Goal: Task Accomplishment & Management: Manage account settings

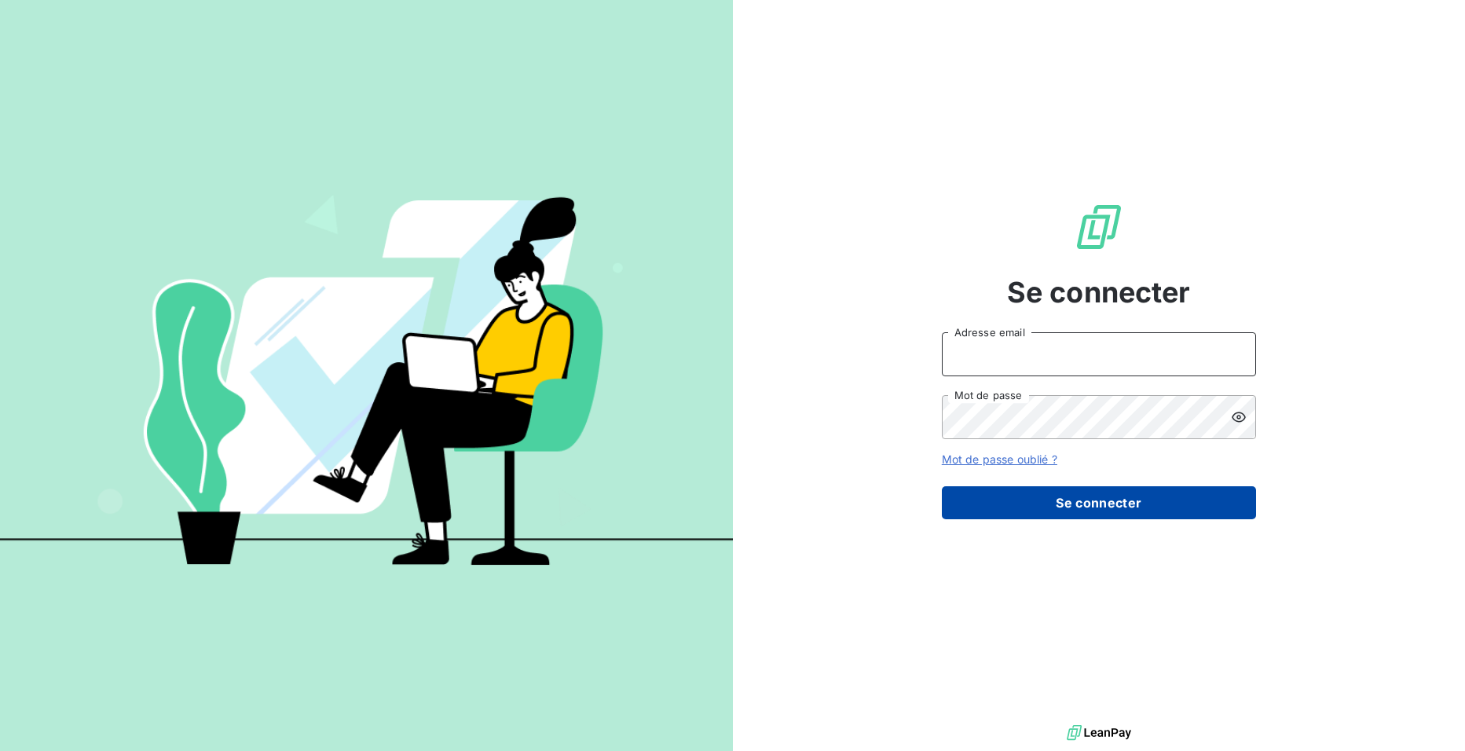
type input "[EMAIL_ADDRESS][DOMAIN_NAME]"
click at [1074, 509] on button "Se connecter" at bounding box center [1099, 502] width 314 height 33
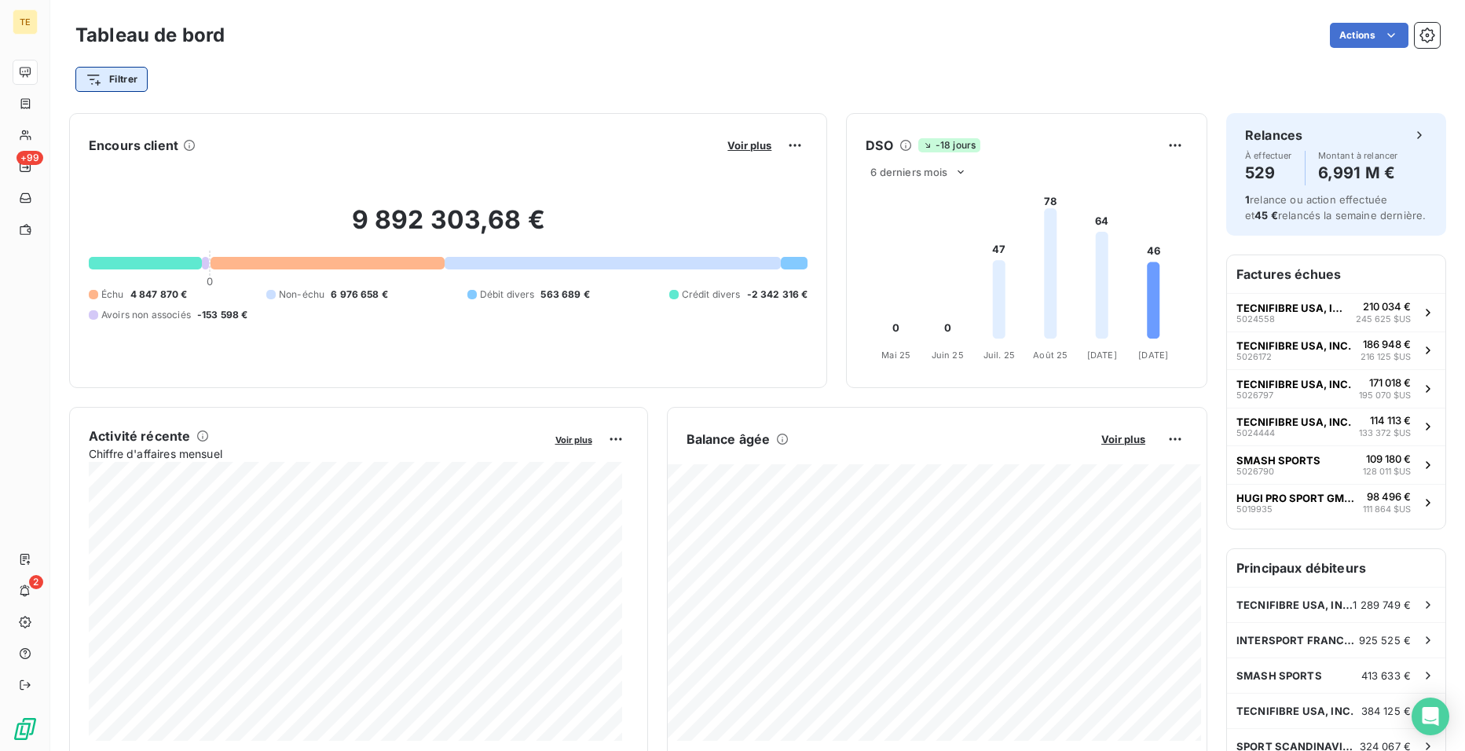
click at [121, 83] on html "TE +99 2 Tableau de bord Actions Filtrer Encours client Voir plus 9 892 303,68 …" at bounding box center [732, 375] width 1465 height 751
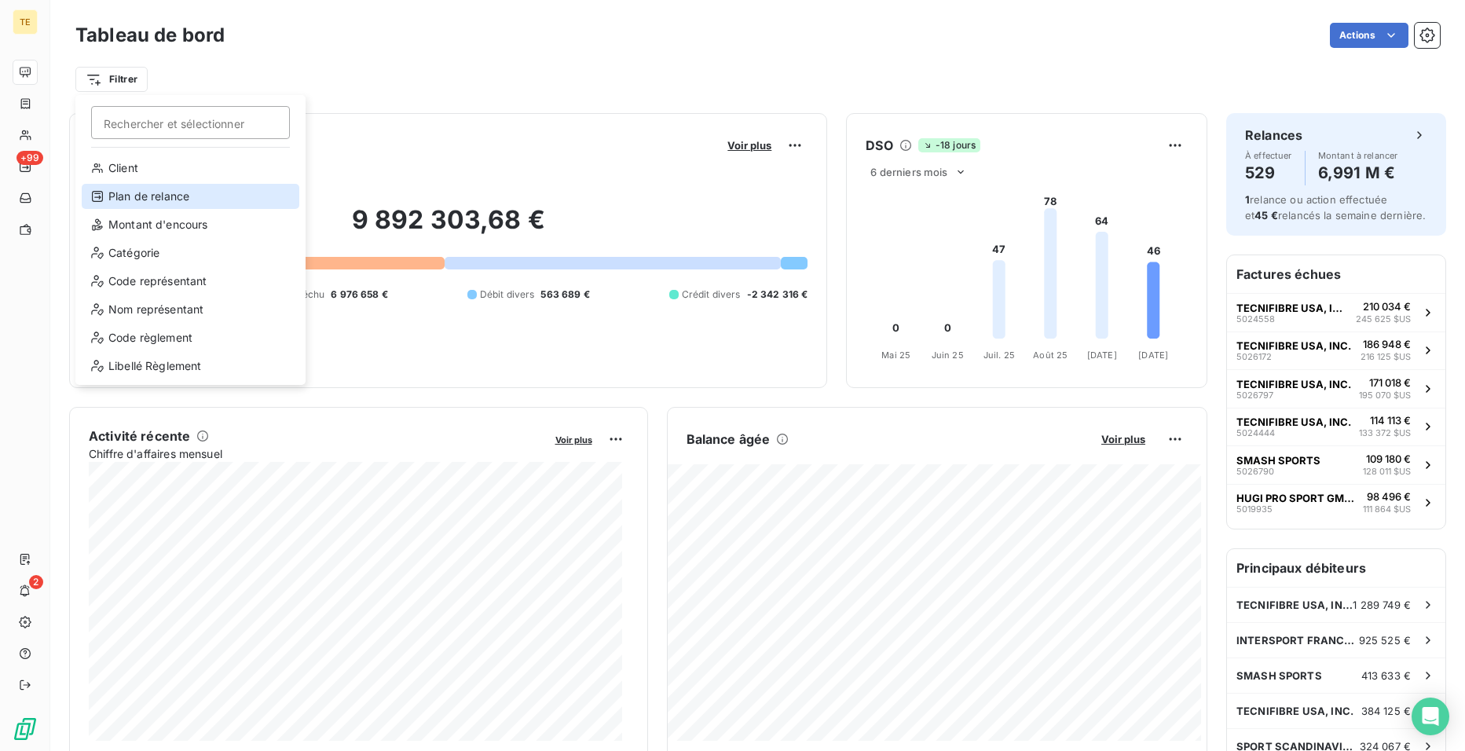
click at [152, 193] on div "Plan de relance" at bounding box center [191, 196] width 218 height 25
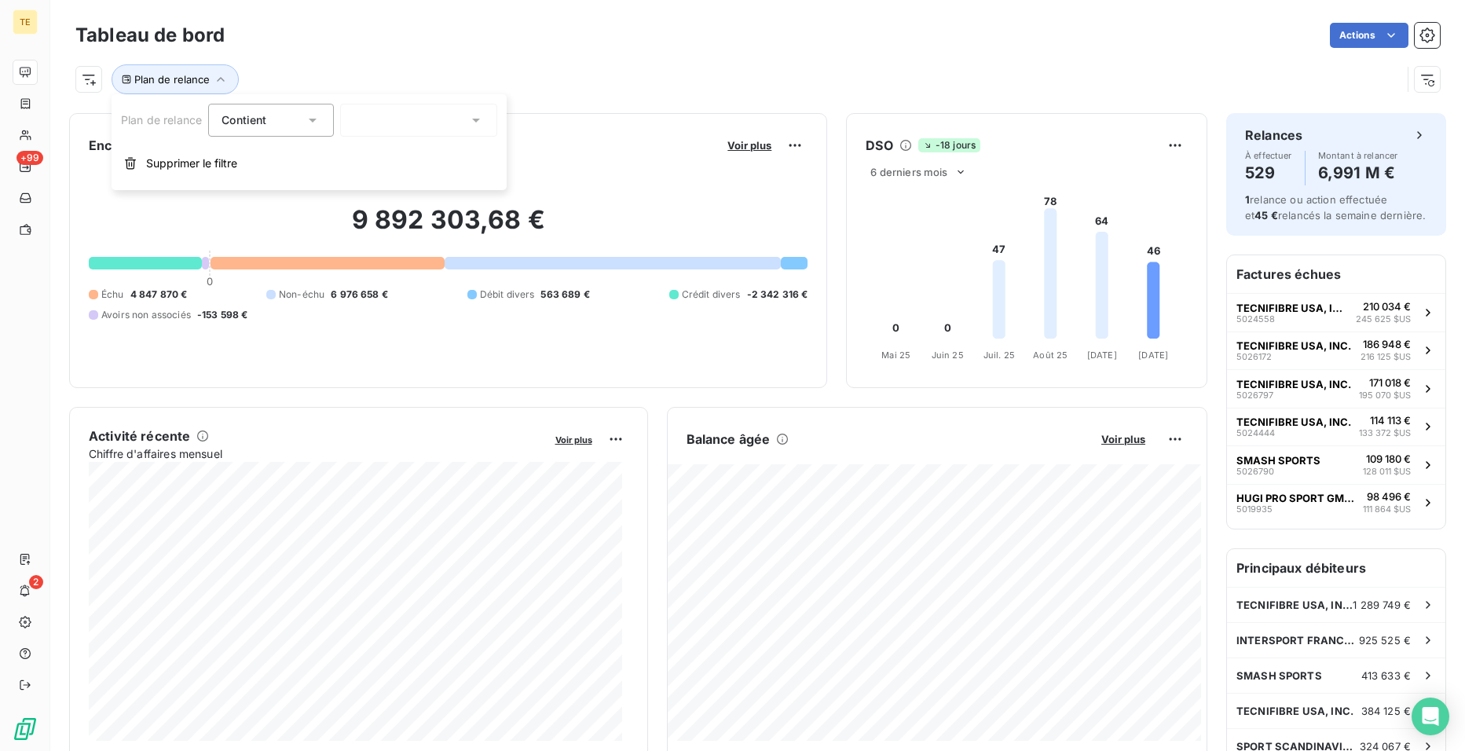
click at [479, 121] on icon at bounding box center [476, 120] width 16 height 16
click at [411, 185] on span "Plan de relance IND" at bounding box center [422, 182] width 105 height 16
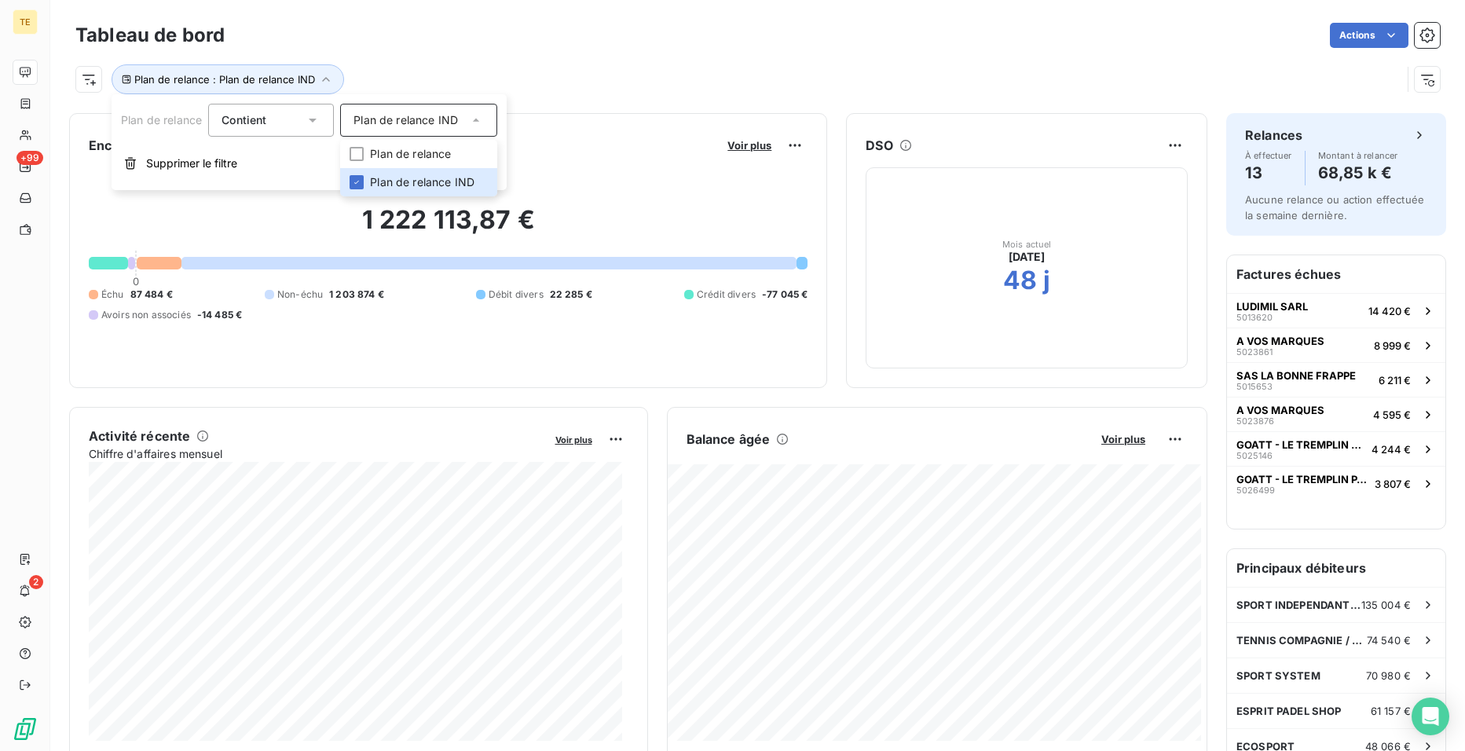
click at [295, 338] on div "1 222 113,87 € 0 Échu 87 484 € Non-échu 1 203 874 € Débit divers 22 285 € Crédi…" at bounding box center [448, 263] width 719 height 211
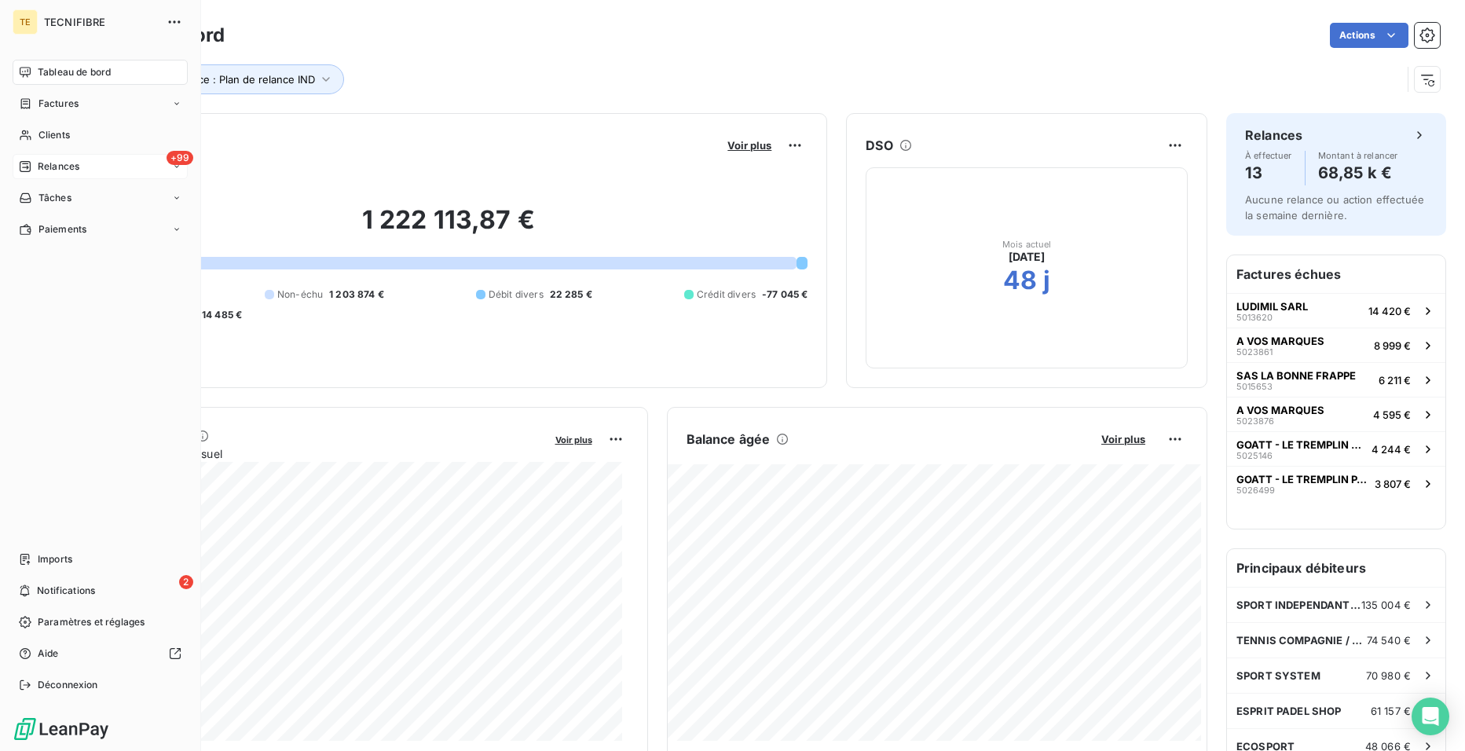
click at [57, 161] on span "Relances" at bounding box center [59, 167] width 42 height 14
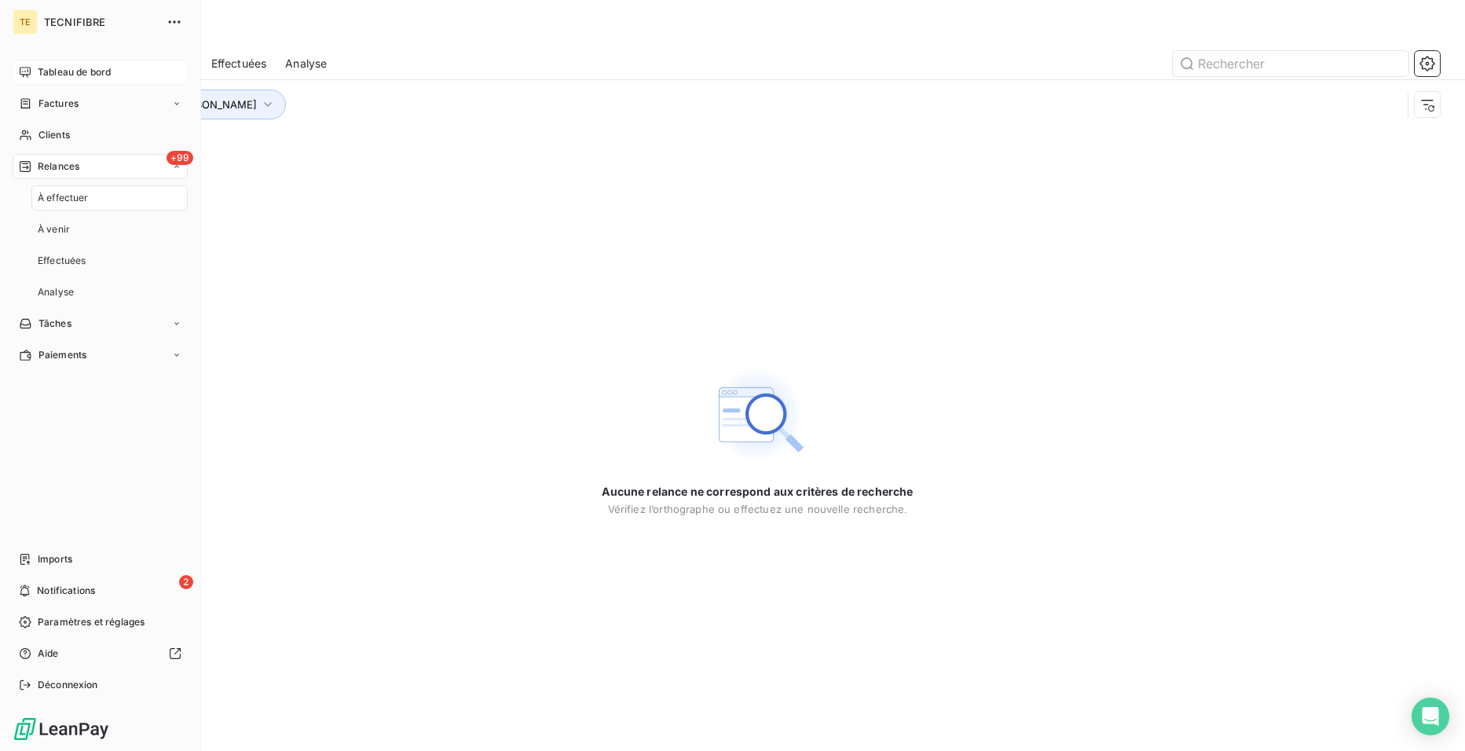
click at [80, 65] on span "Tableau de bord" at bounding box center [74, 72] width 73 height 14
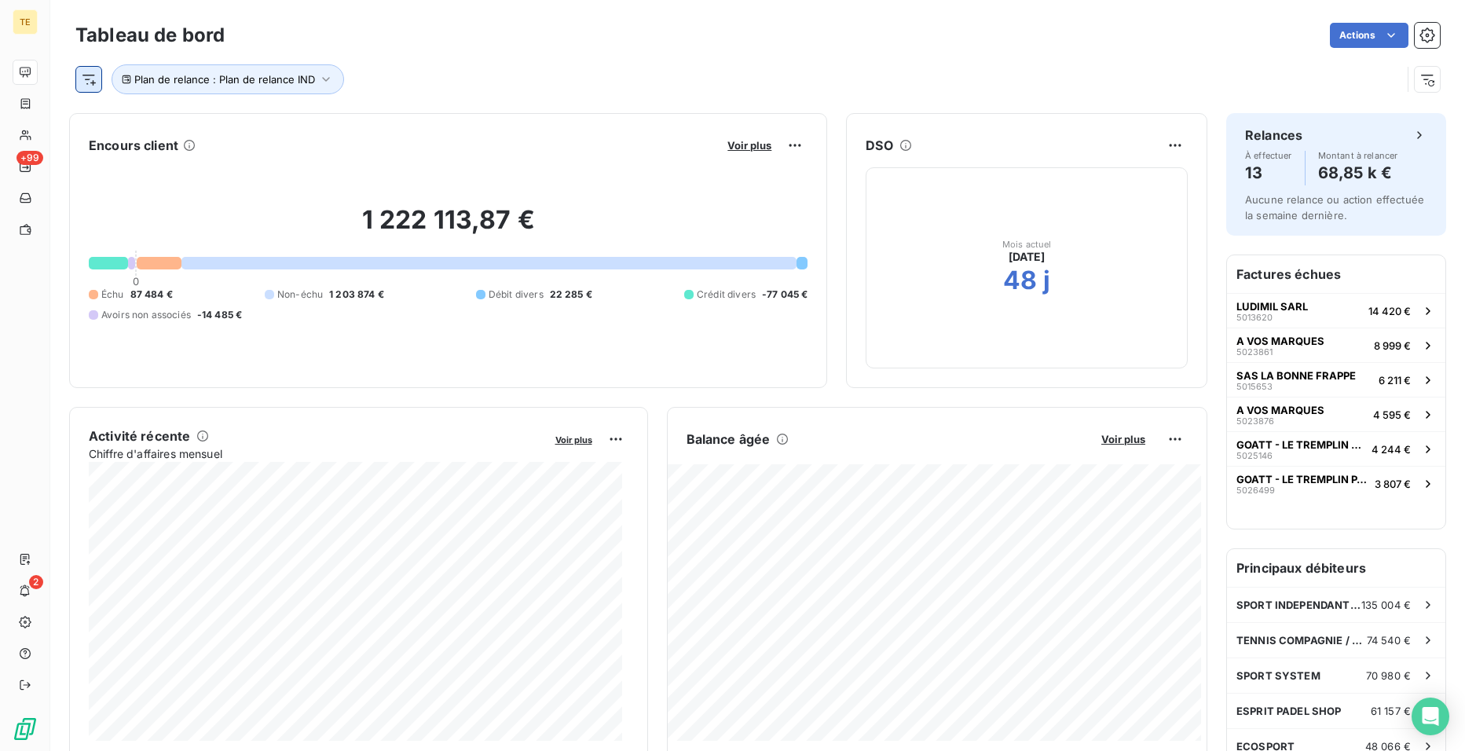
click at [91, 78] on html "TE +99 2 Tableau de bord Actions Plan de relance : Plan de relance IND Encours …" at bounding box center [732, 375] width 1465 height 751
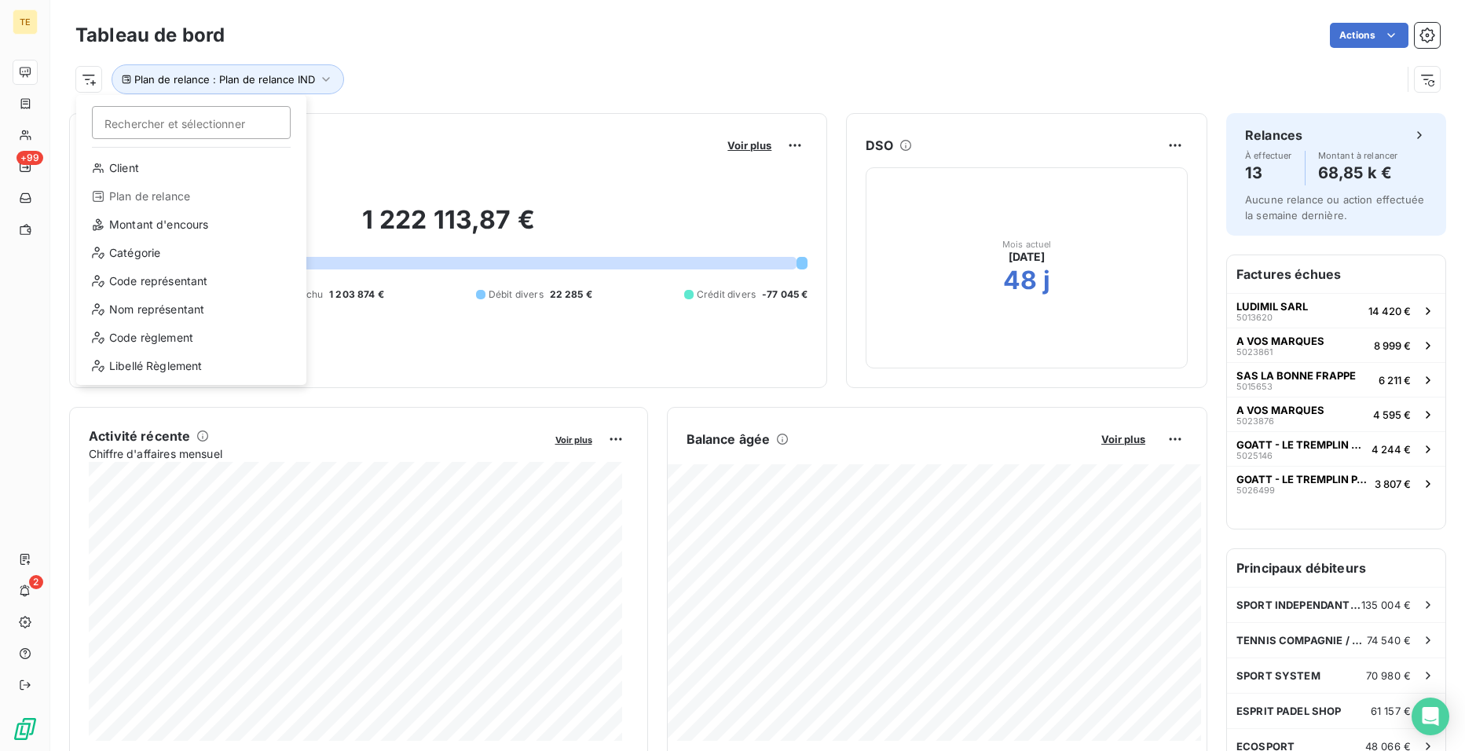
click at [165, 197] on div "Plan de relance" at bounding box center [192, 196] width 218 height 25
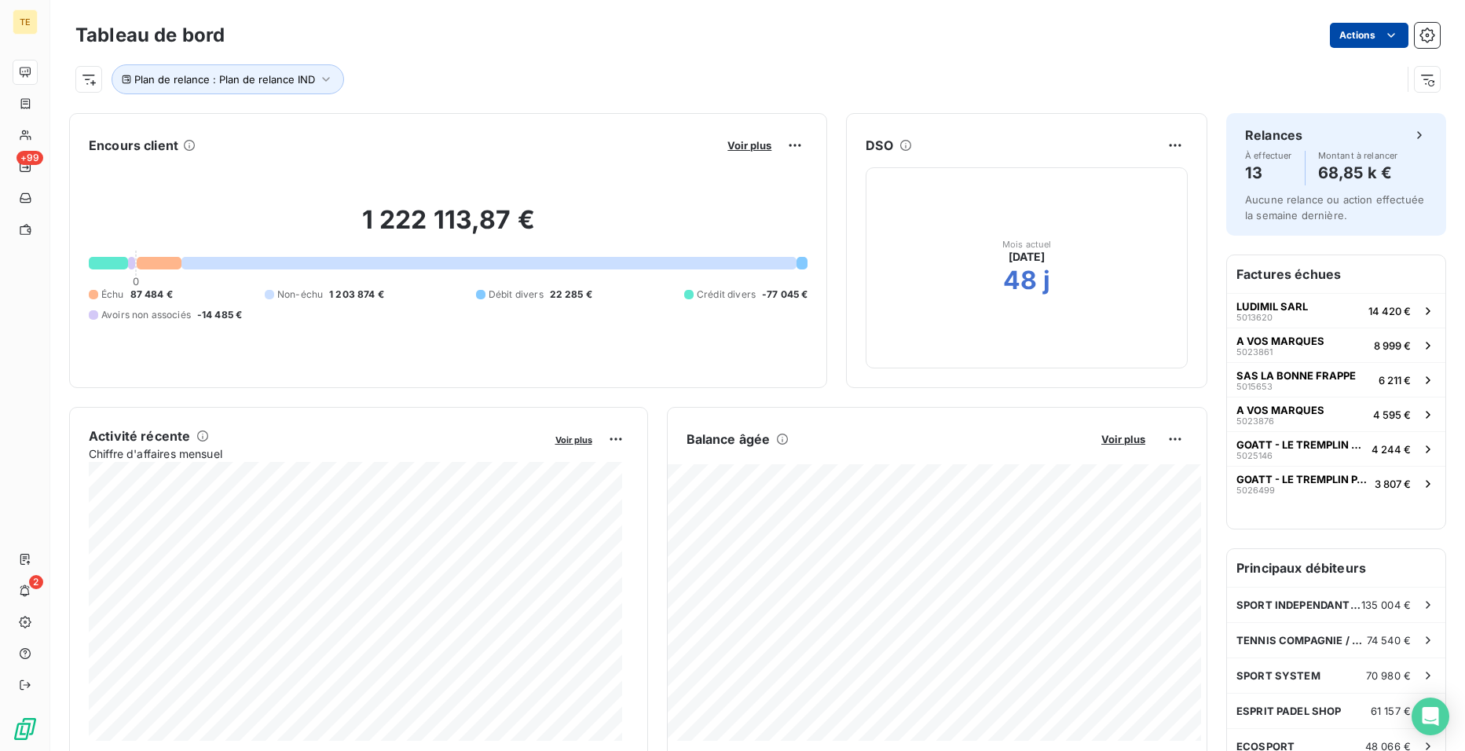
click at [1341, 36] on html "TE +99 2 Tableau de bord Actions Plan de relance : Plan de relance IND Encours …" at bounding box center [732, 375] width 1465 height 751
click at [1004, 69] on html "TE +99 2 Tableau de bord Actions Plan de relance : Plan de relance IND Encours …" at bounding box center [732, 375] width 1465 height 751
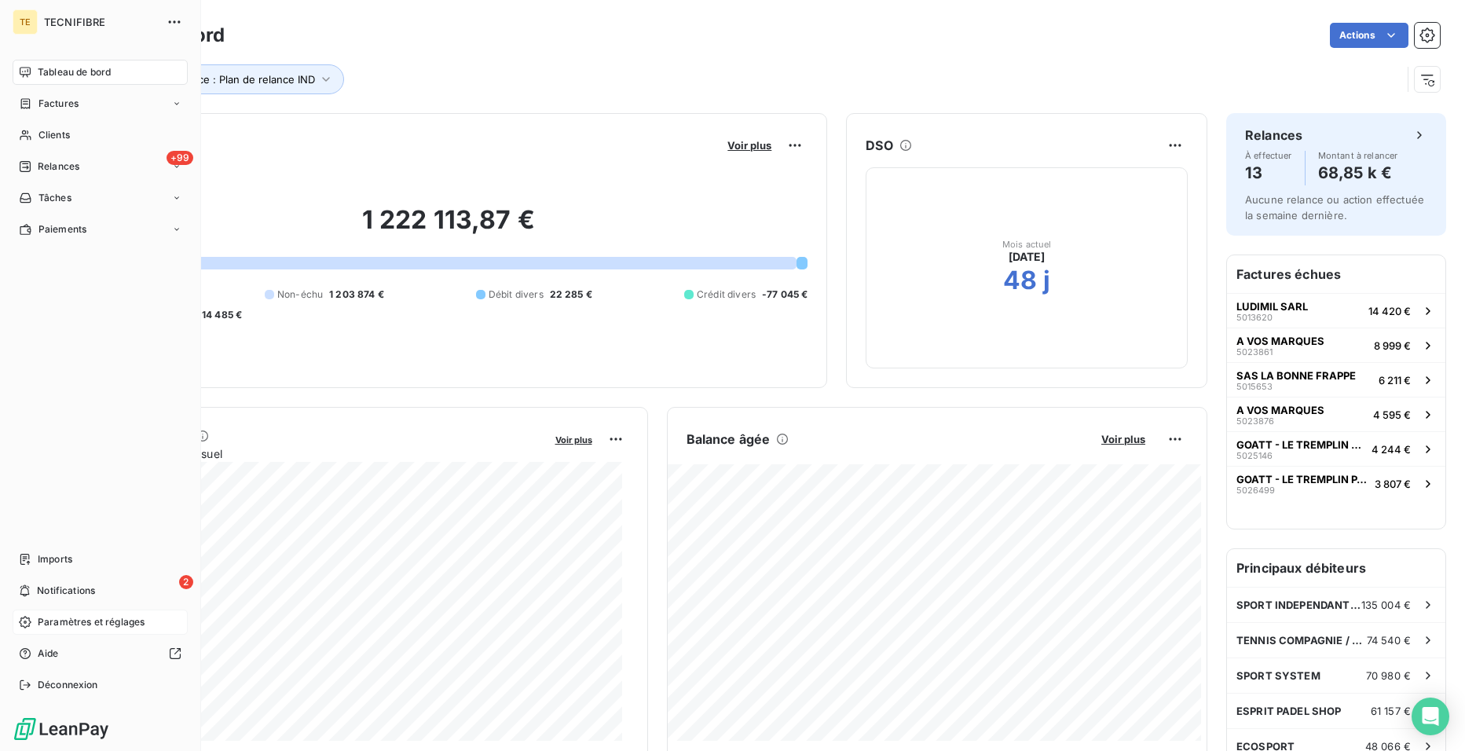
click at [53, 623] on span "Paramètres et réglages" at bounding box center [91, 622] width 107 height 14
click at [56, 614] on div "Paramètres et réglages" at bounding box center [100, 622] width 175 height 25
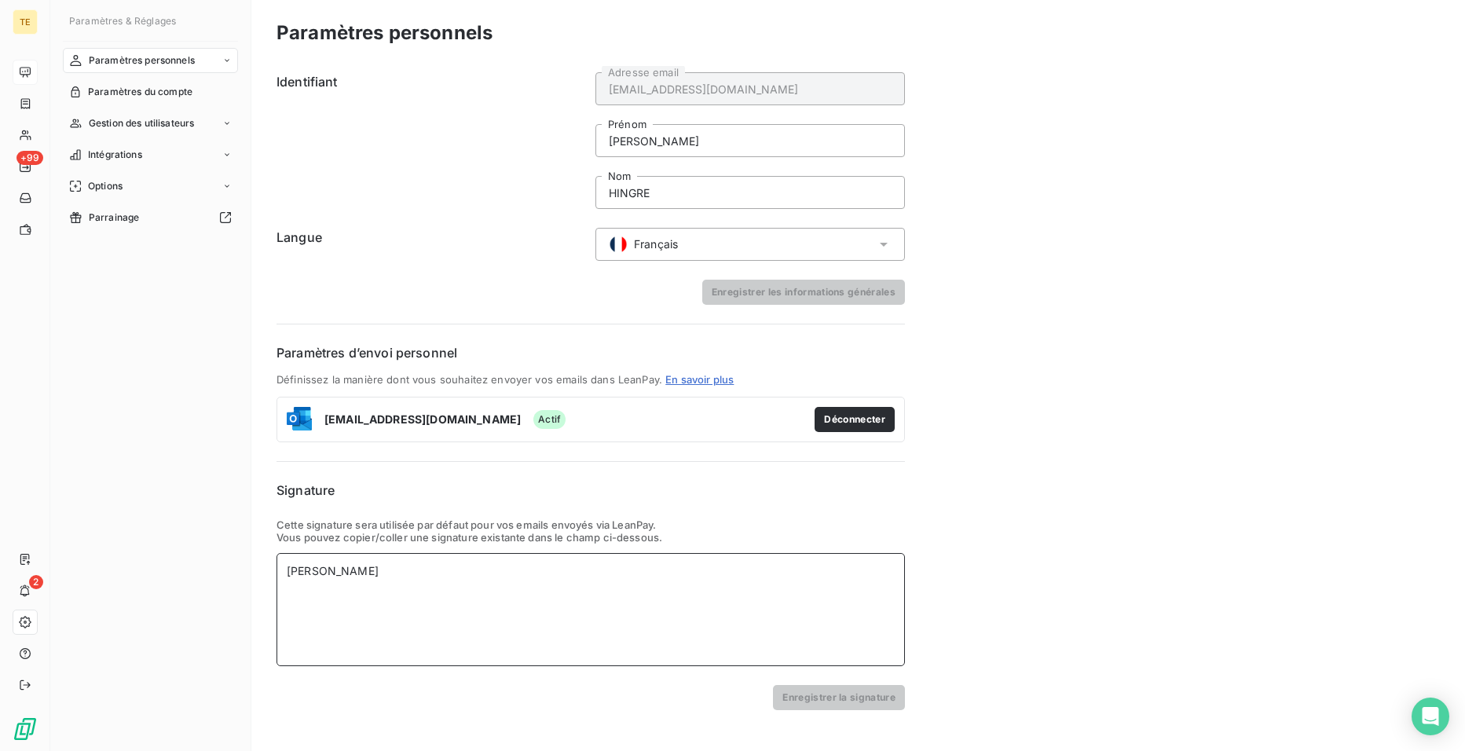
click at [287, 566] on div "[PERSON_NAME]" at bounding box center [591, 571] width 608 height 16
paste div
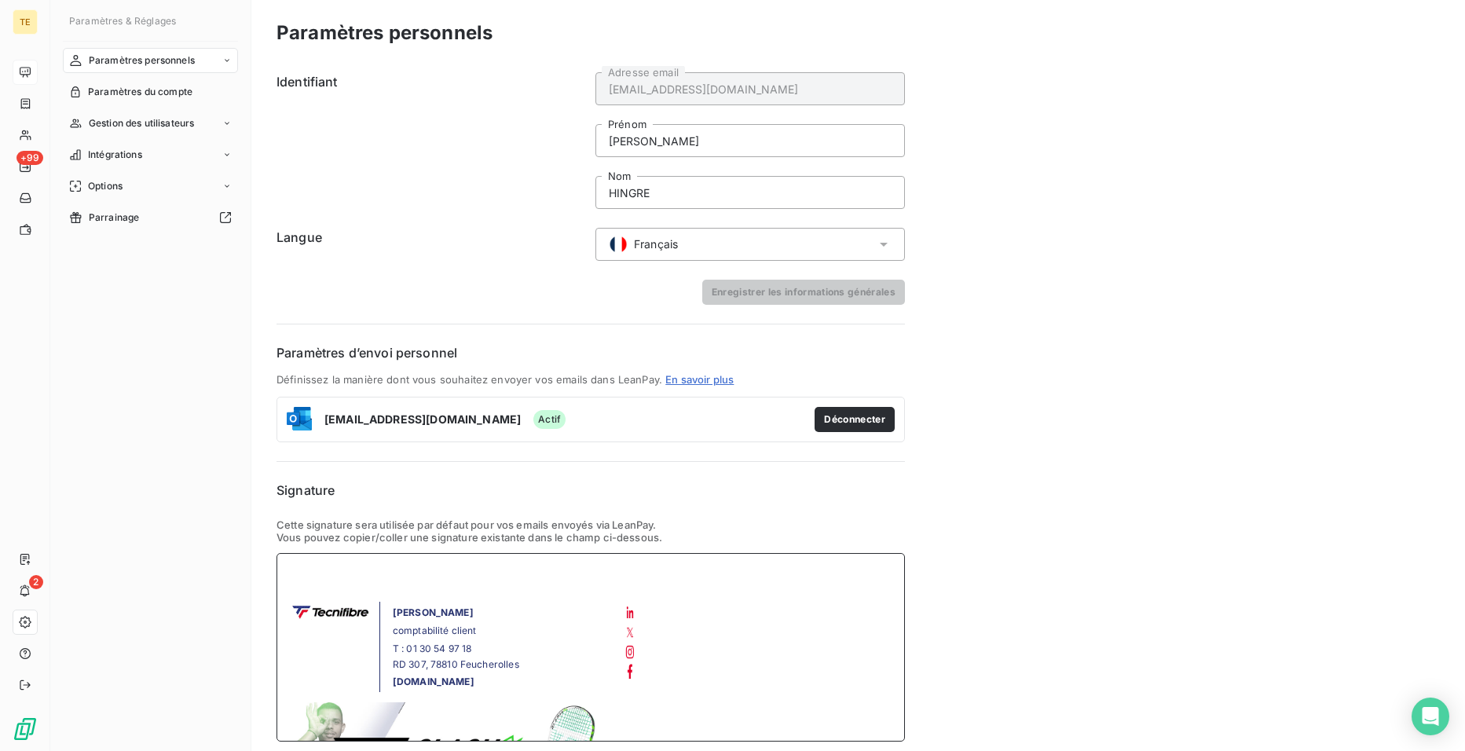
click at [313, 569] on p at bounding box center [591, 572] width 608 height 18
click at [722, 596] on div "[PERSON_NAME] comptabilité client T : 01 30 54 97 18 RD 307, 78810 Feucherolles…" at bounding box center [591, 647] width 629 height 189
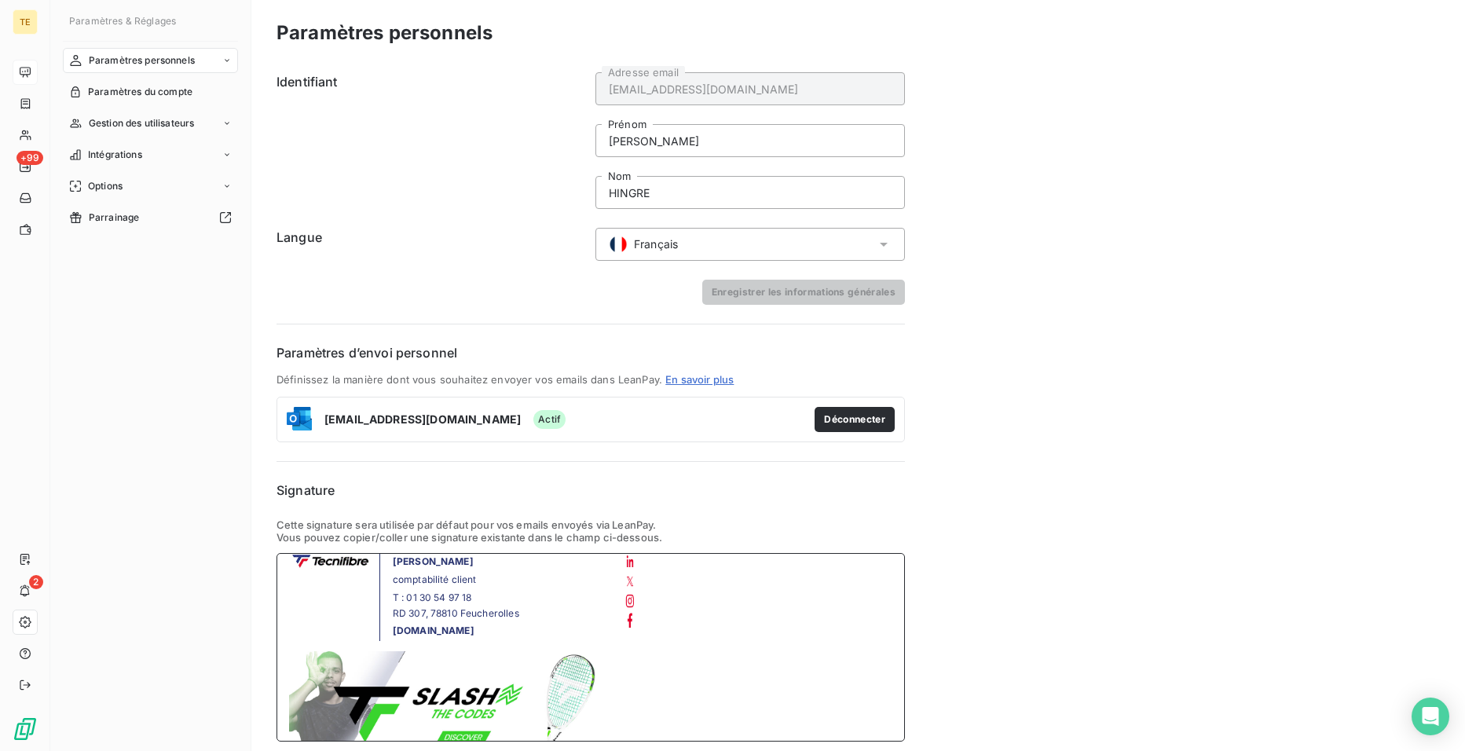
scroll to position [115, 0]
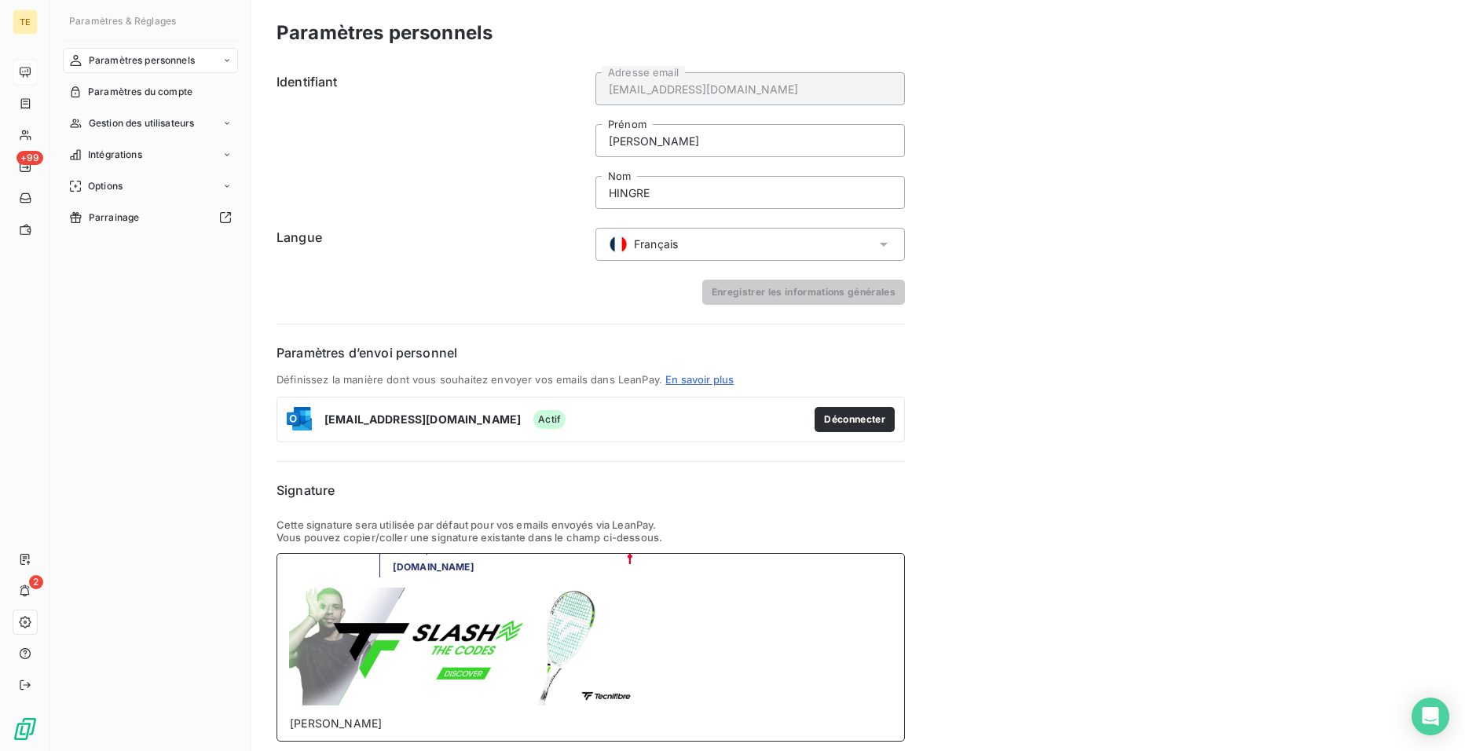
drag, startPoint x: 391, startPoint y: 723, endPoint x: 285, endPoint y: 729, distance: 105.5
click at [285, 729] on div "[PERSON_NAME] comptabilité client T : 01 30 54 97 18 RD 307, 78810 Feucherolles…" at bounding box center [591, 647] width 629 height 189
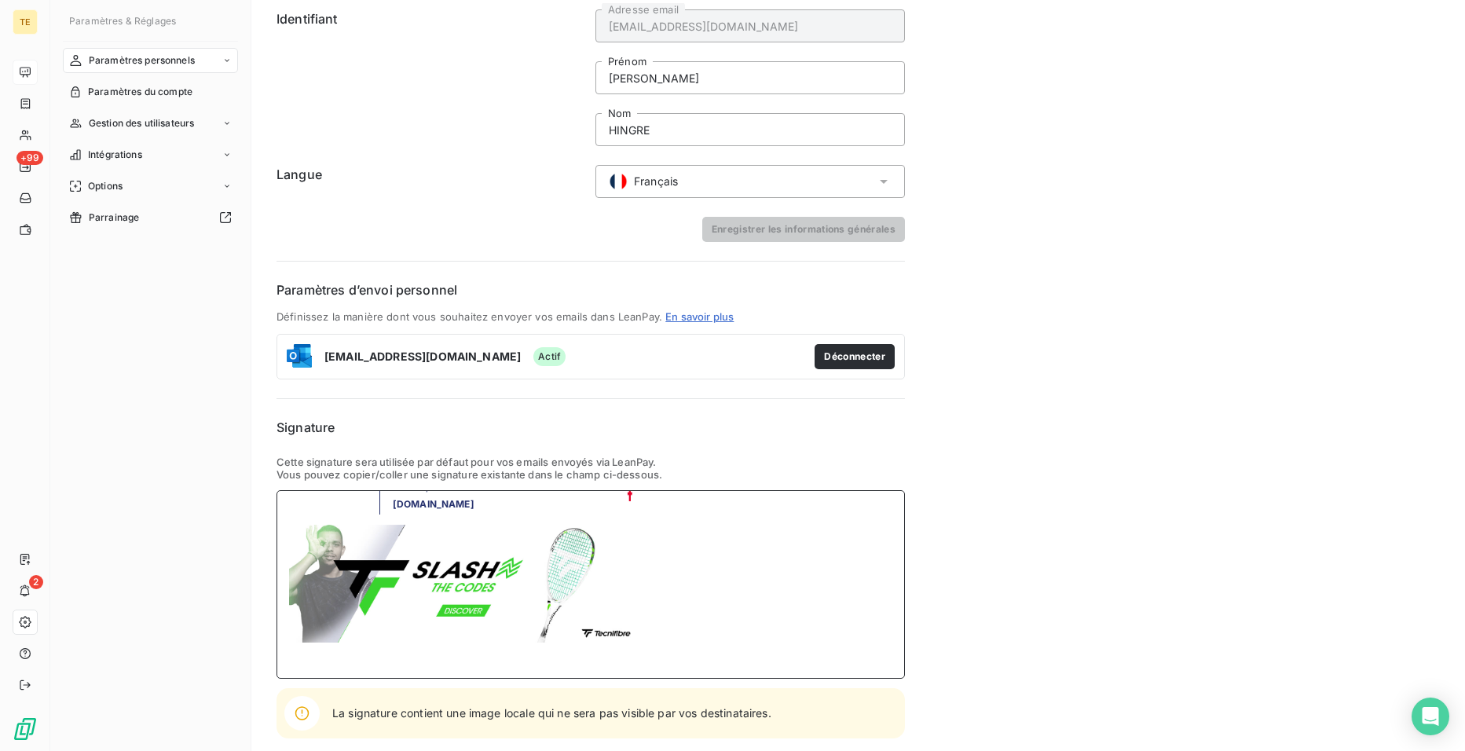
scroll to position [0, 0]
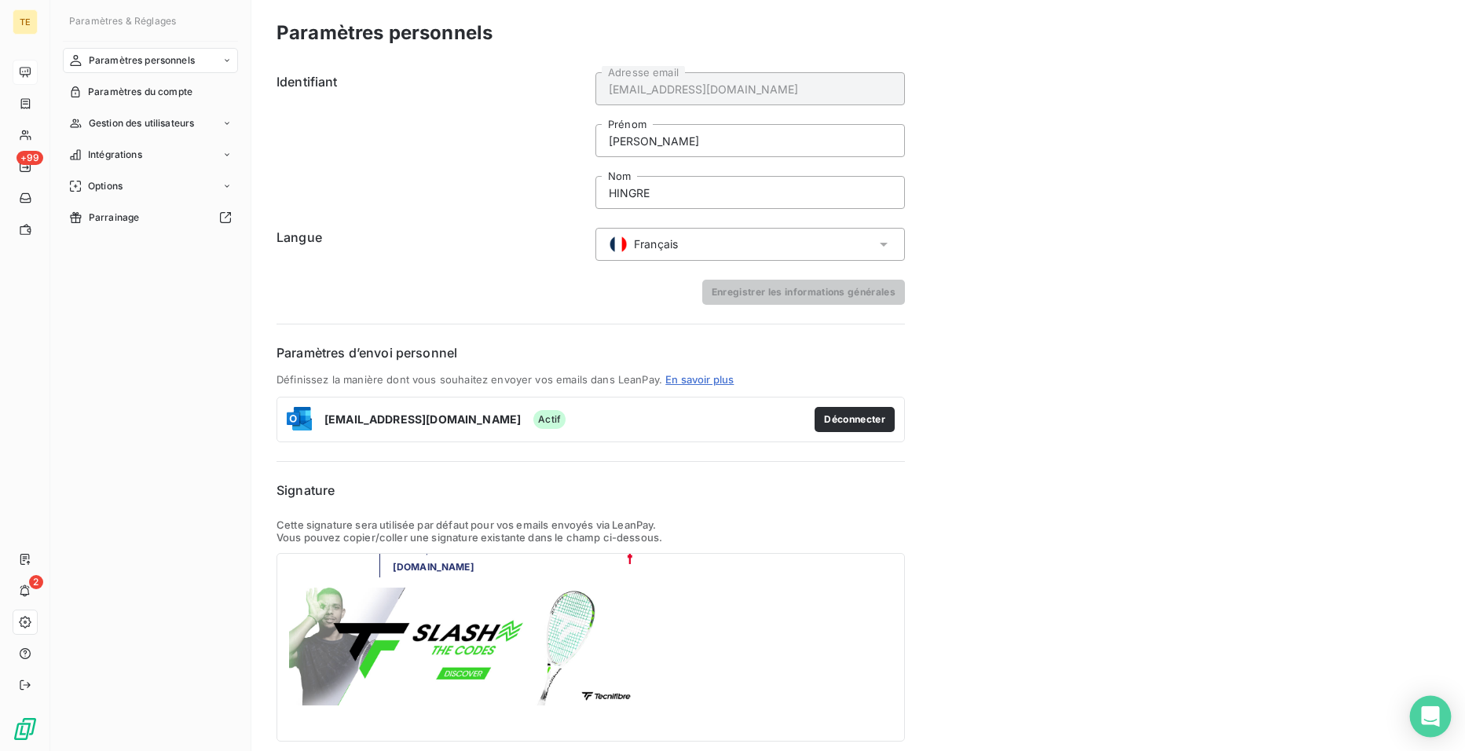
click at [1417, 724] on div "Open Intercom Messenger" at bounding box center [1431, 717] width 42 height 42
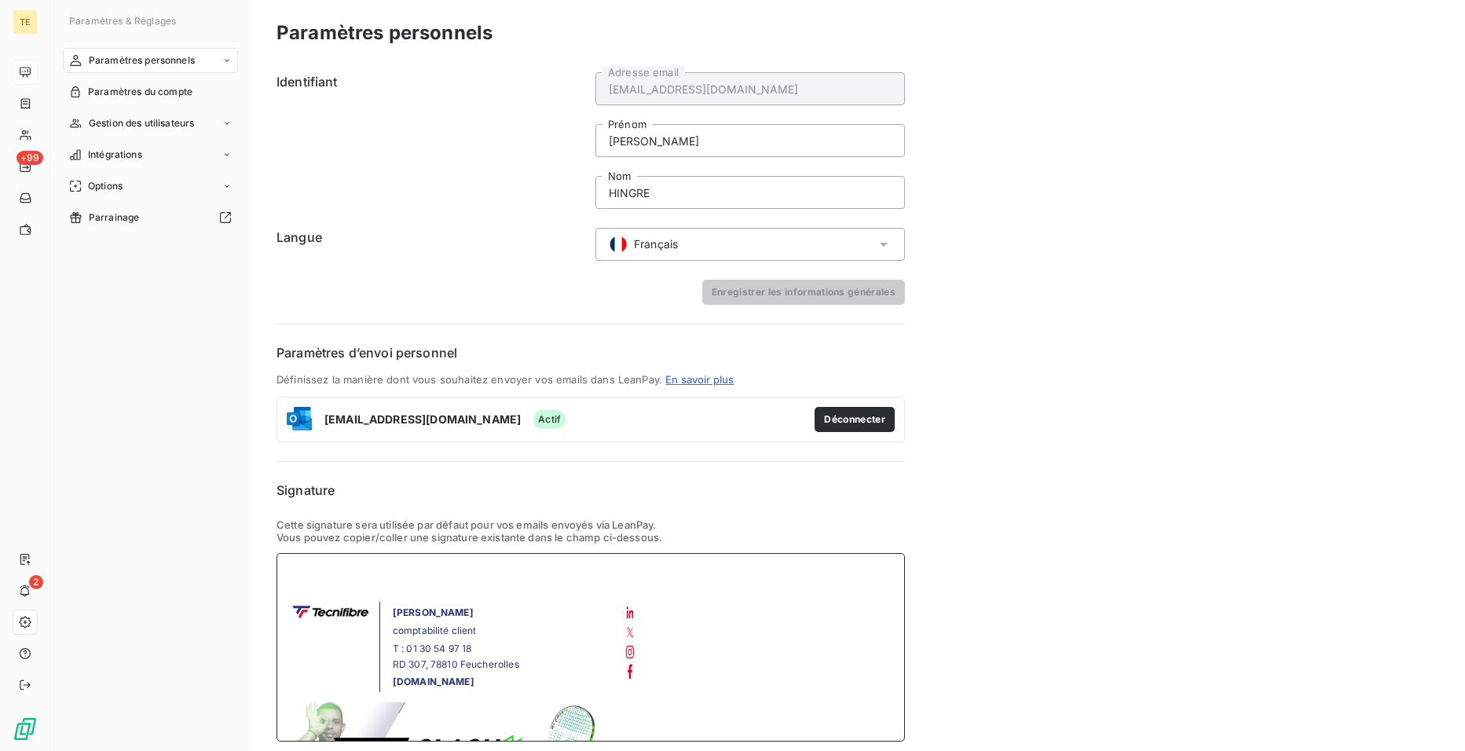
scroll to position [115, 0]
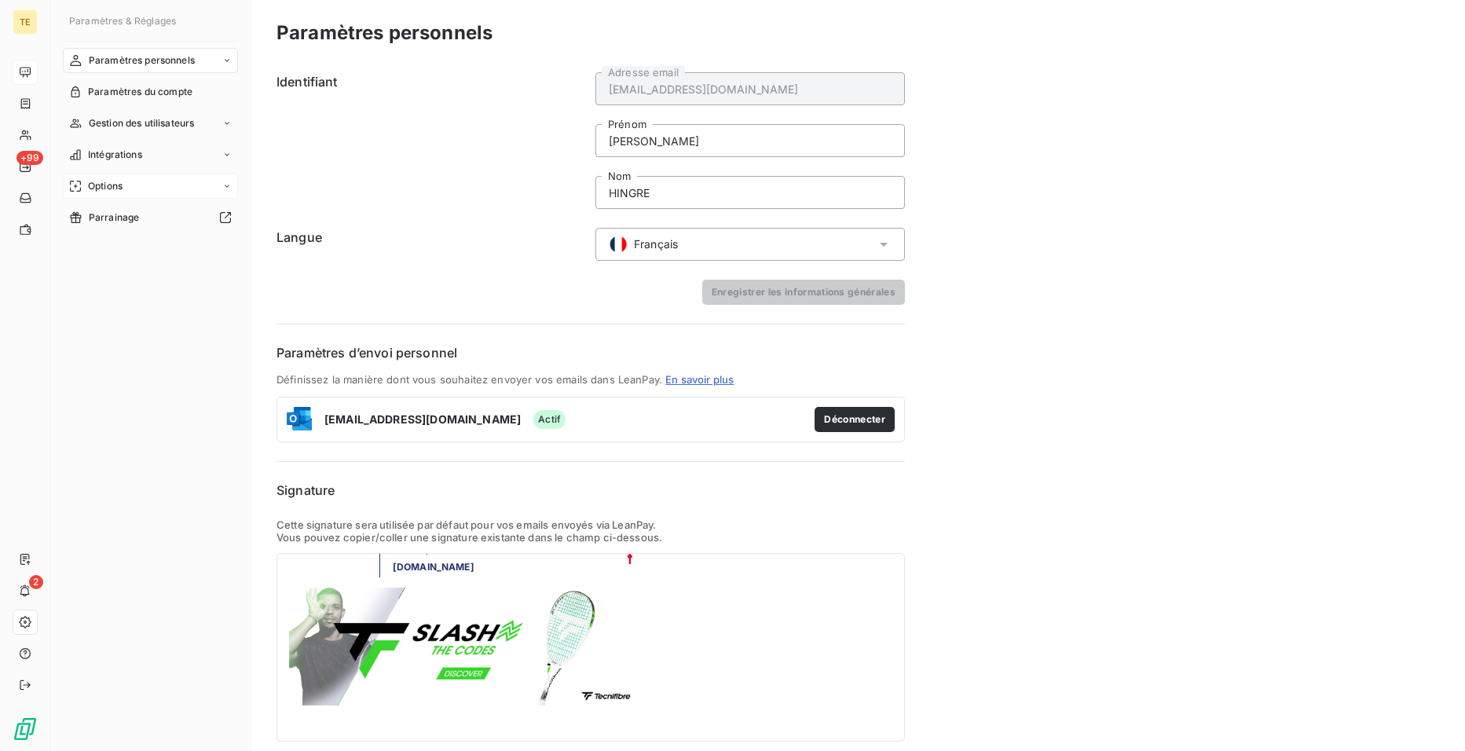
click at [97, 182] on span "Options" at bounding box center [105, 186] width 35 height 14
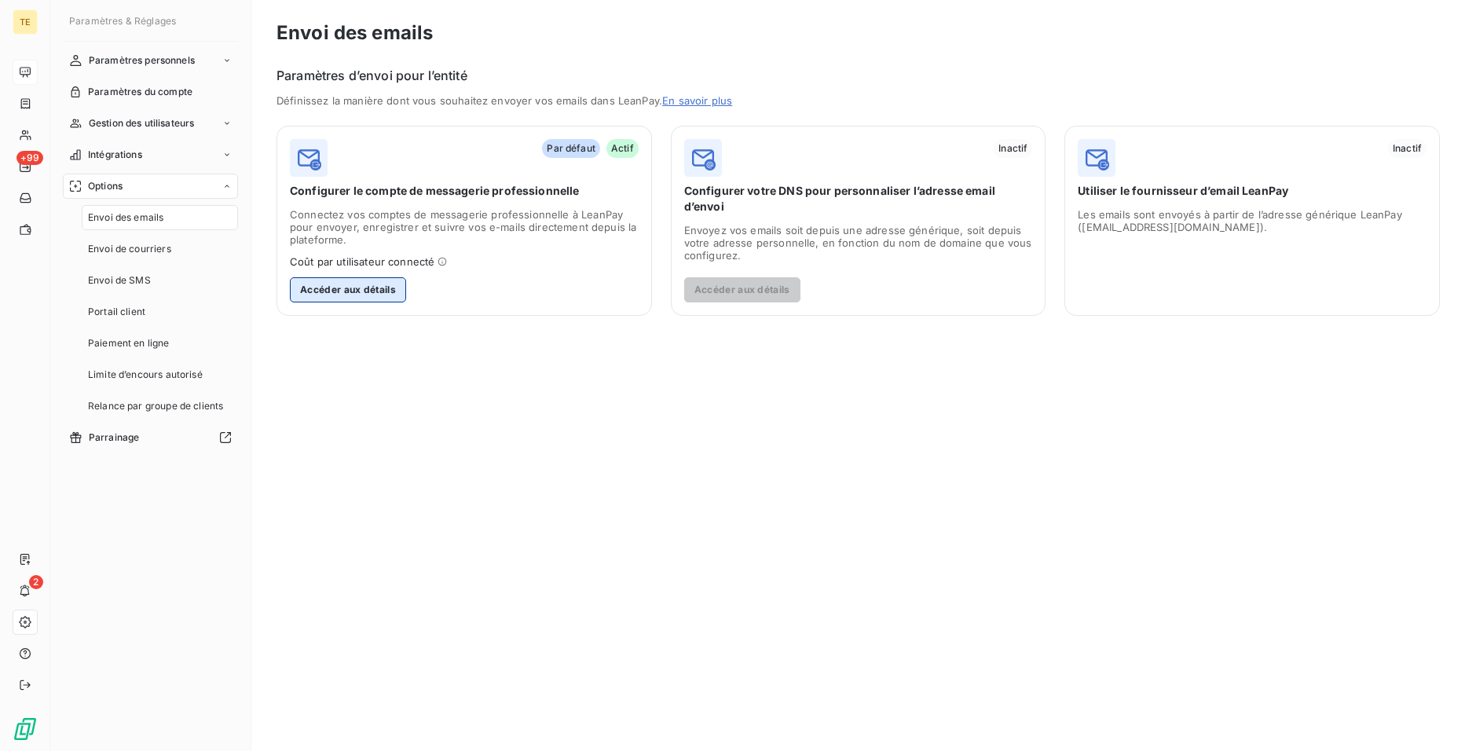
click at [347, 281] on button "Accéder aux détails" at bounding box center [348, 289] width 116 height 25
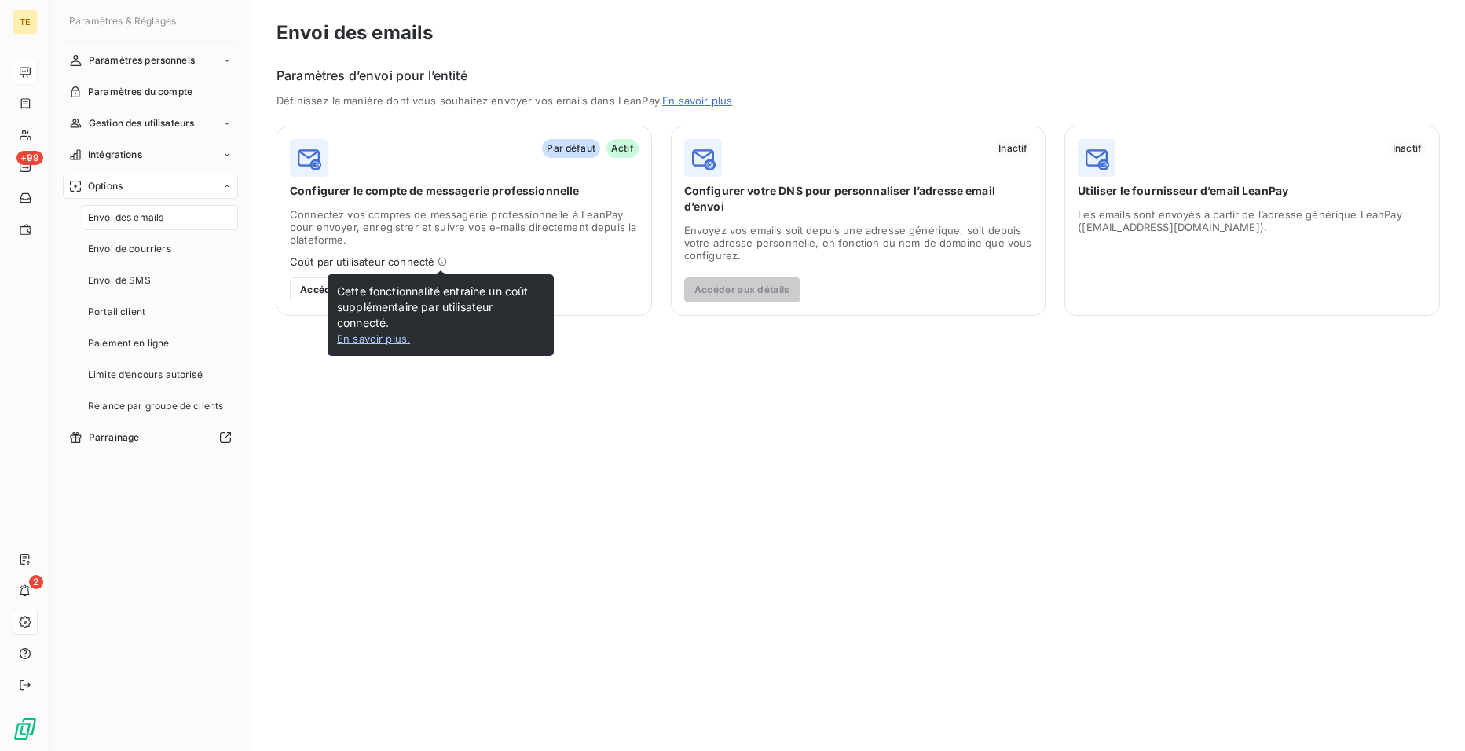
click at [375, 335] on link "En savoir plus ." at bounding box center [373, 338] width 73 height 13
